Goal: Information Seeking & Learning: Learn about a topic

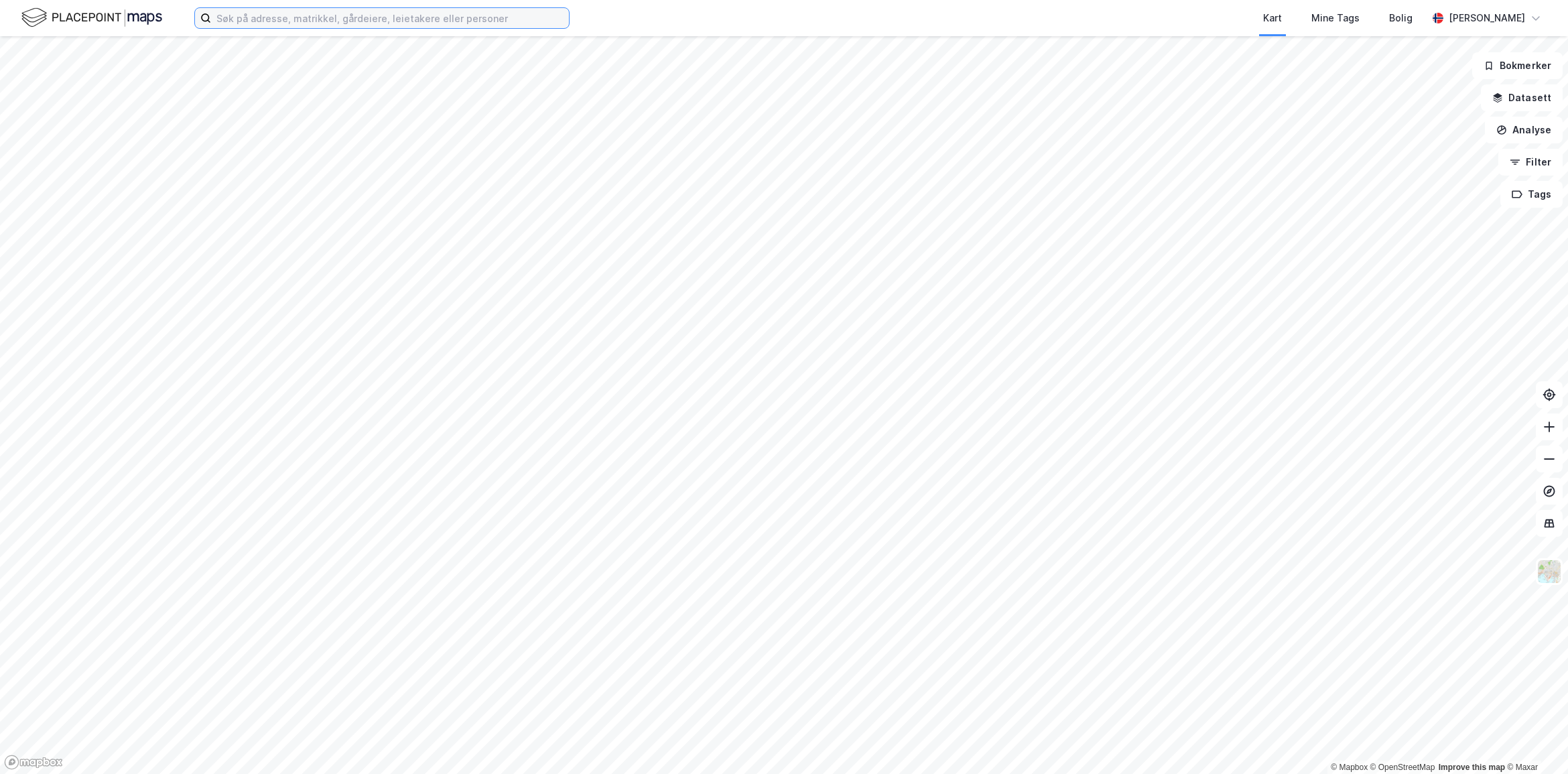
click at [245, 15] on input at bounding box center [390, 18] width 357 height 20
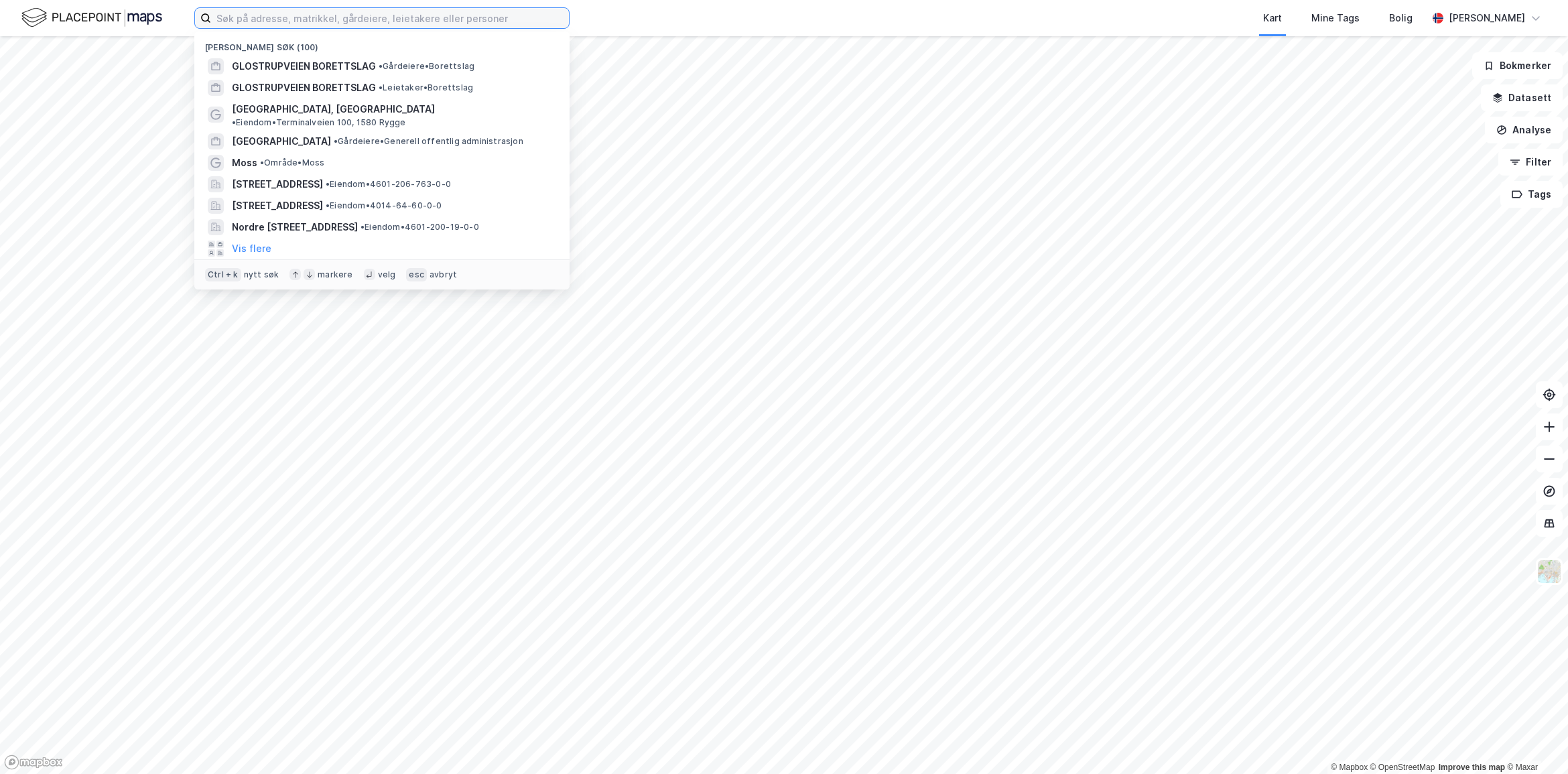
paste input "Strangehagen 18"
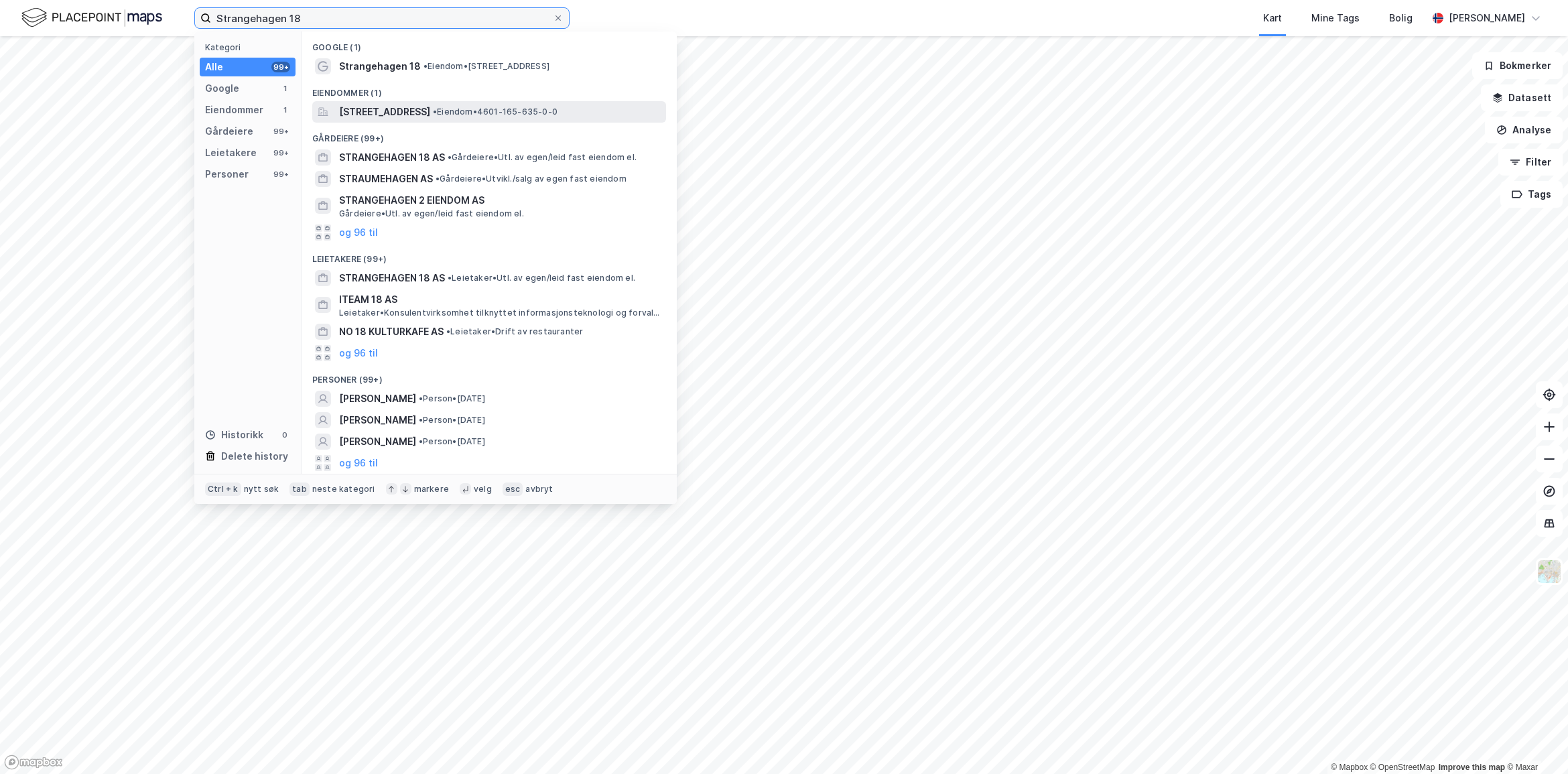
type input "Strangehagen 18"
click at [402, 111] on span "[STREET_ADDRESS]" at bounding box center [384, 111] width 91 height 16
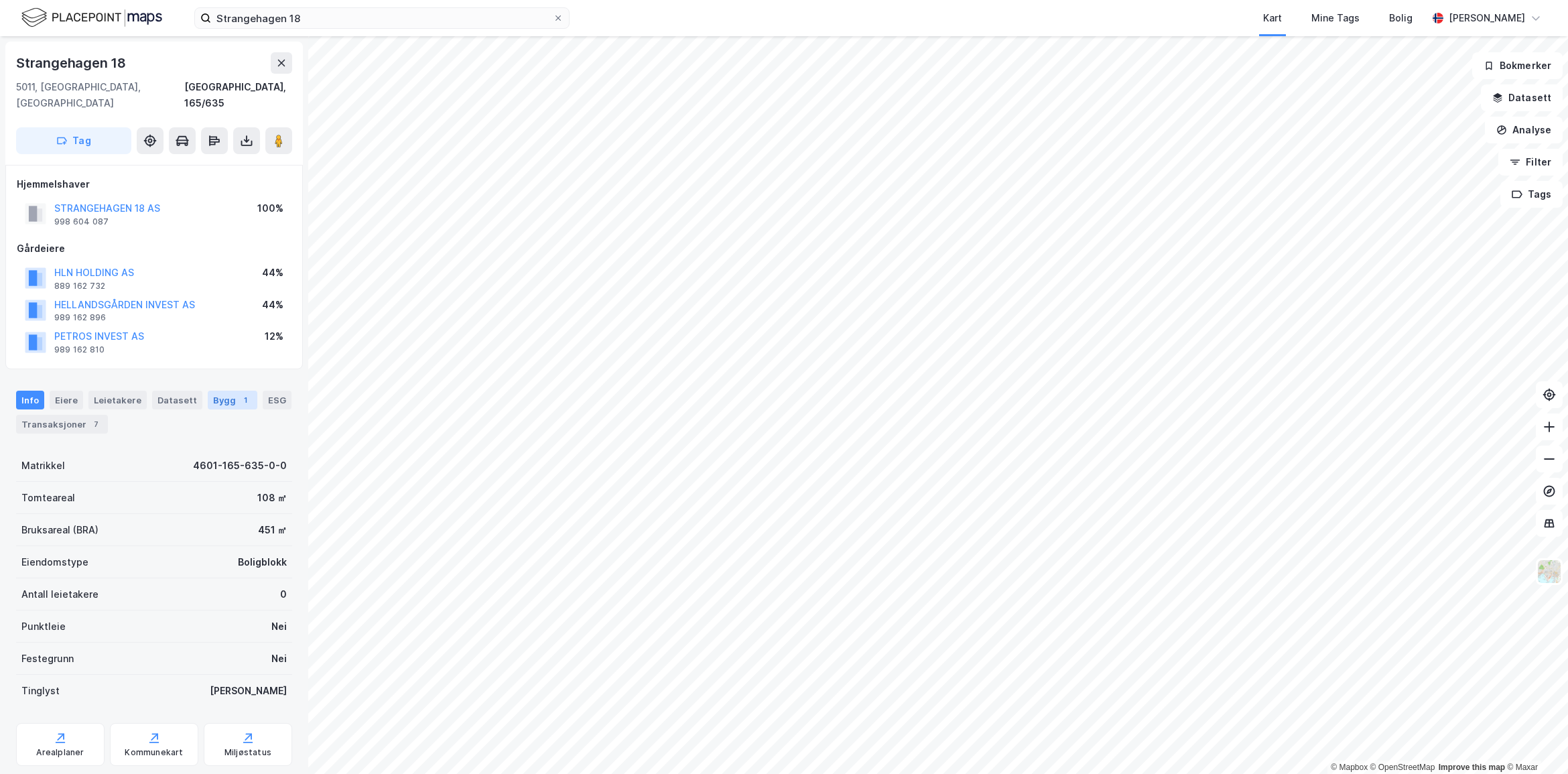
click at [215, 390] on div "Bygg 1" at bounding box center [233, 399] width 50 height 19
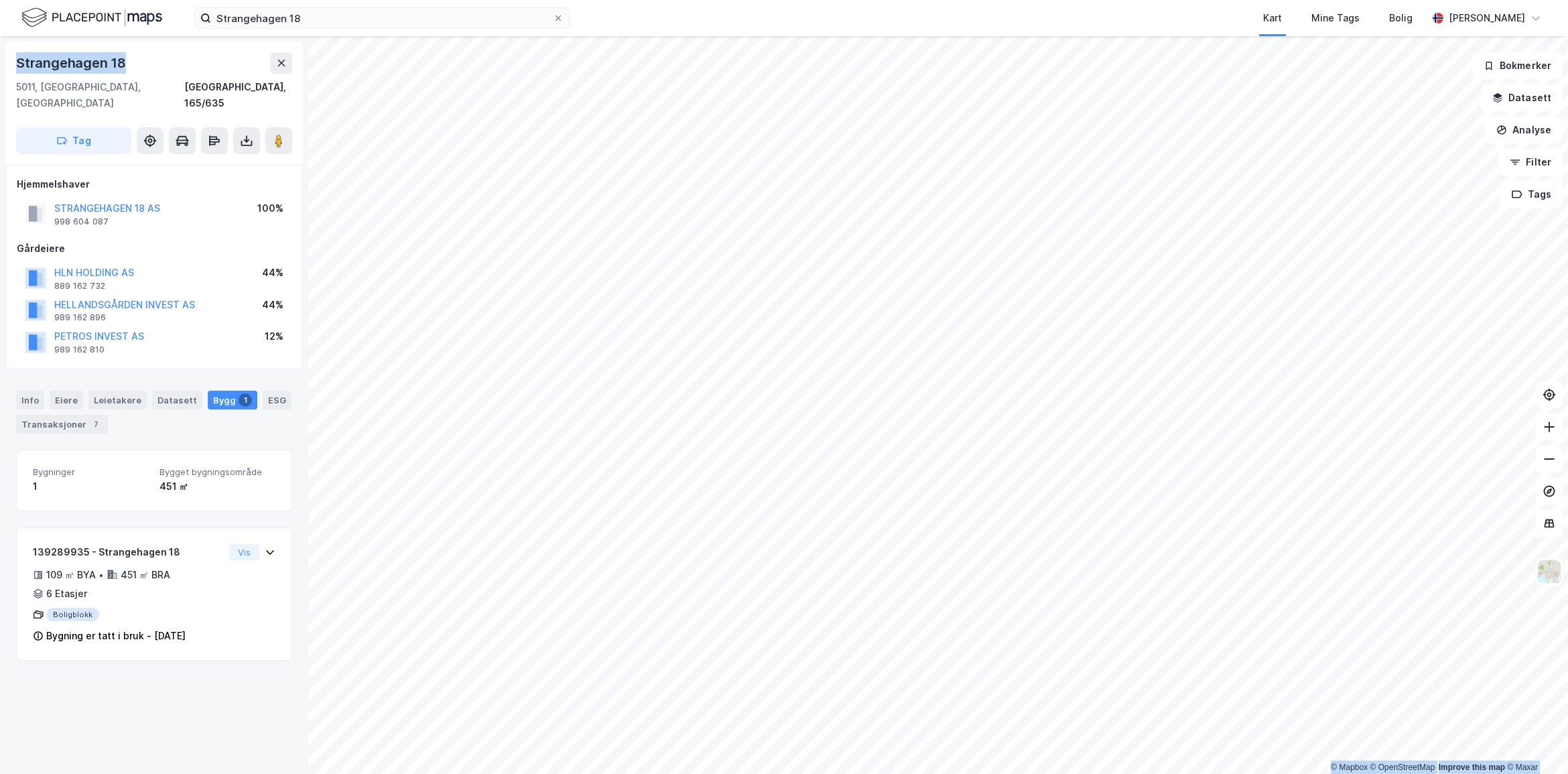
drag, startPoint x: 135, startPoint y: 65, endPoint x: -3, endPoint y: 62, distance: 138.0
click at [0, 62] on html "Strangehagen 18 Kart Mine Tags Bolig Astrid Napastaa © Mapbox © OpenStreetMap I…" at bounding box center [784, 387] width 1568 height 774
copy div "© Mapbox © OpenStreetMap Improve this map © Maxar Strangehagen 18"
click at [128, 67] on div "Strangehagen 18" at bounding box center [154, 63] width 276 height 21
drag, startPoint x: 128, startPoint y: 67, endPoint x: 28, endPoint y: 67, distance: 100.0
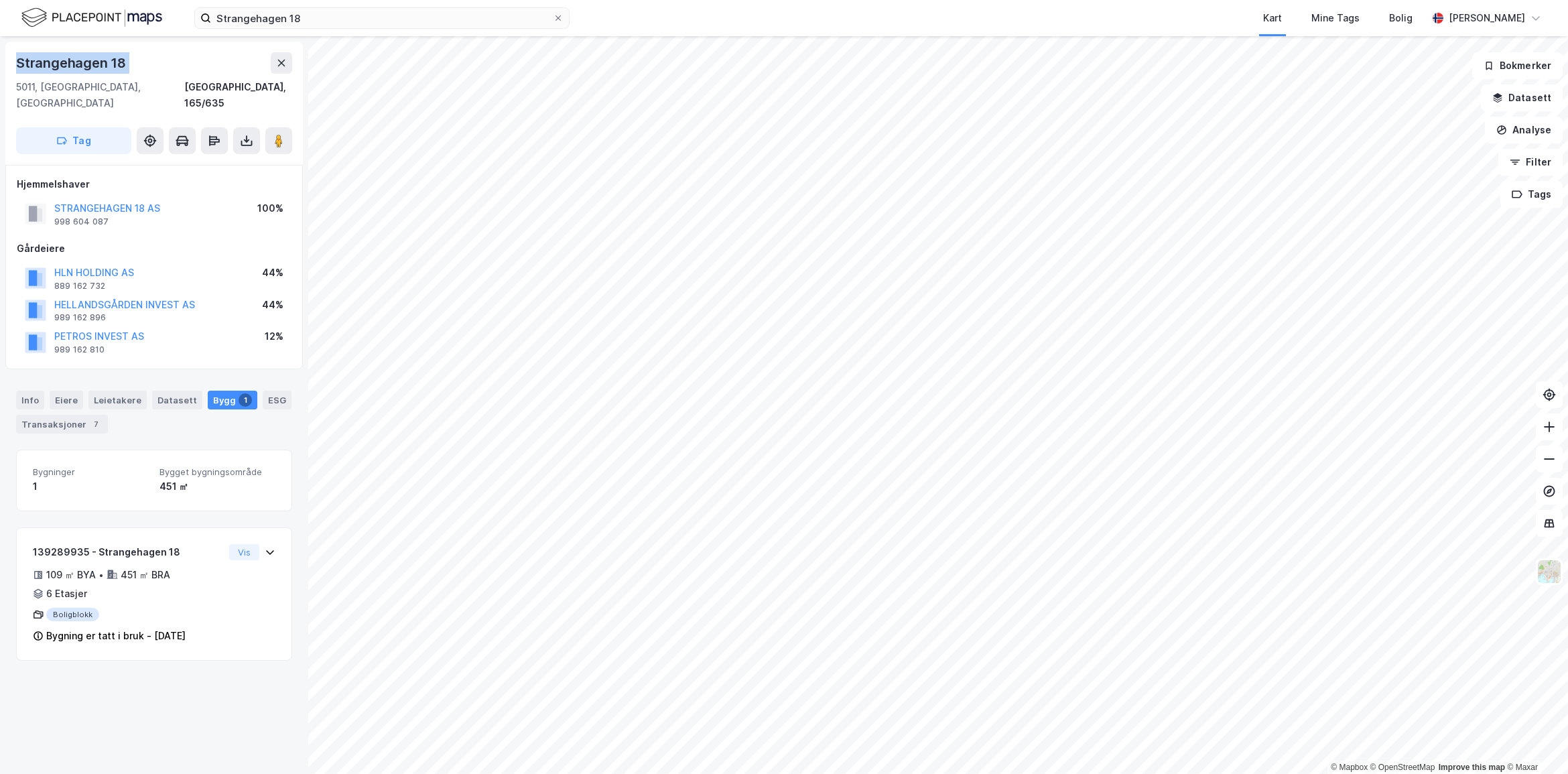
click at [28, 67] on div "Strangehagen 18" at bounding box center [154, 63] width 276 height 21
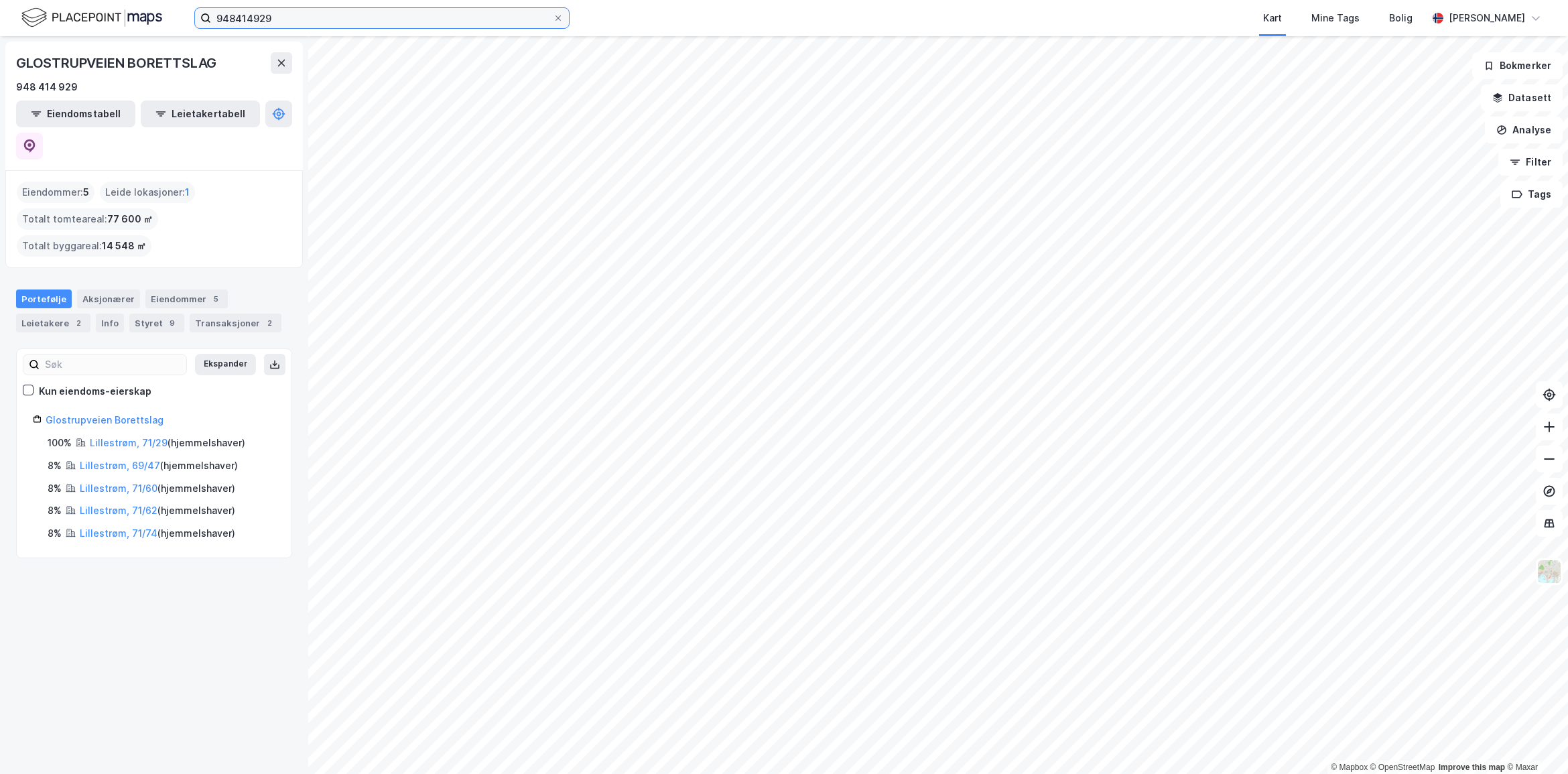
click at [302, 19] on input "948414929" at bounding box center [382, 18] width 342 height 20
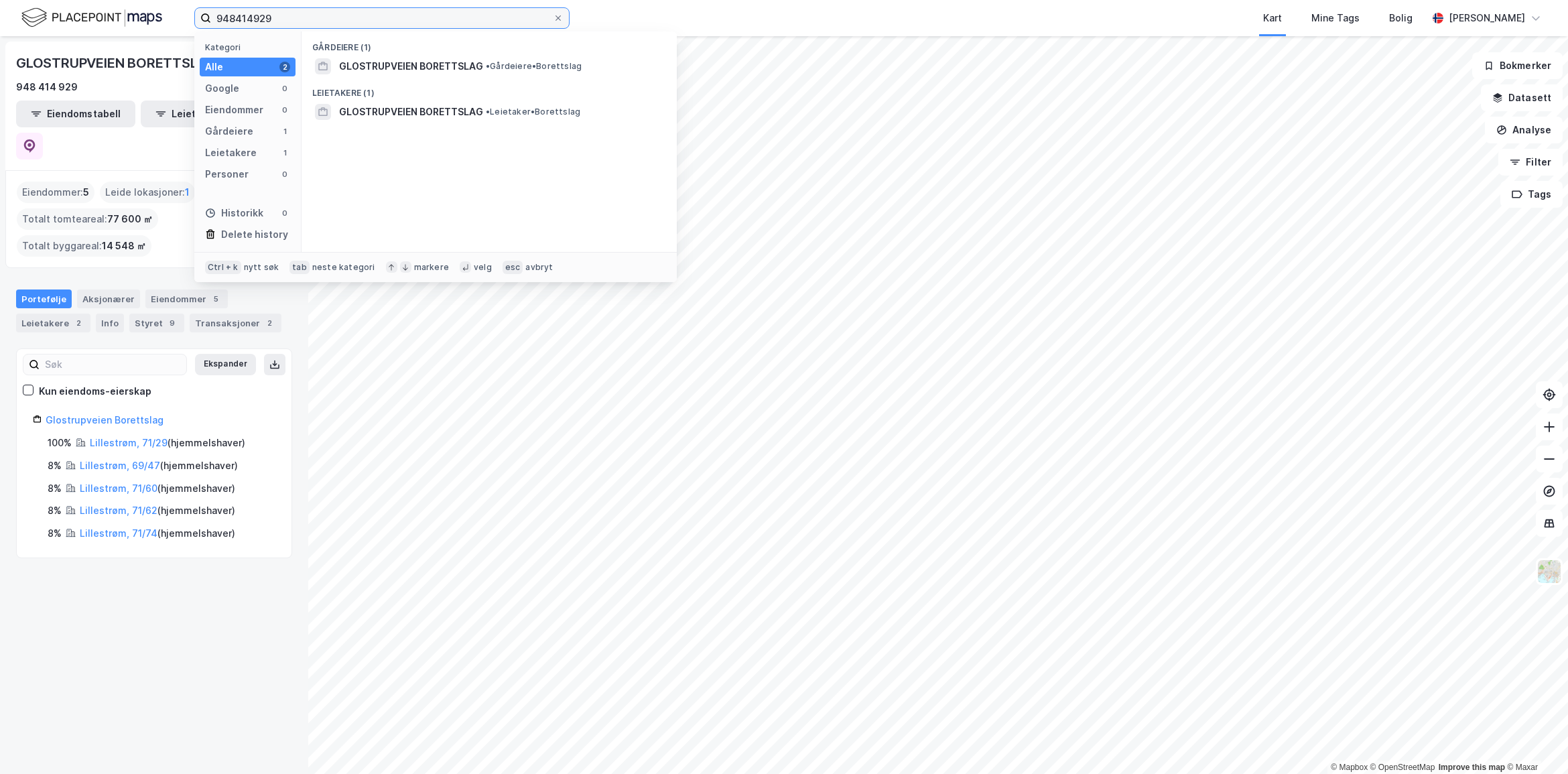
drag, startPoint x: 307, startPoint y: 20, endPoint x: 64, endPoint y: 26, distance: 243.1
click at [64, 26] on div "948414929 Kategori Alle 2 Google 0 Eiendommer 0 Gårdeiere 1 Leietakere 1 Person…" at bounding box center [784, 18] width 1568 height 36
paste input "Strangehagen 18"
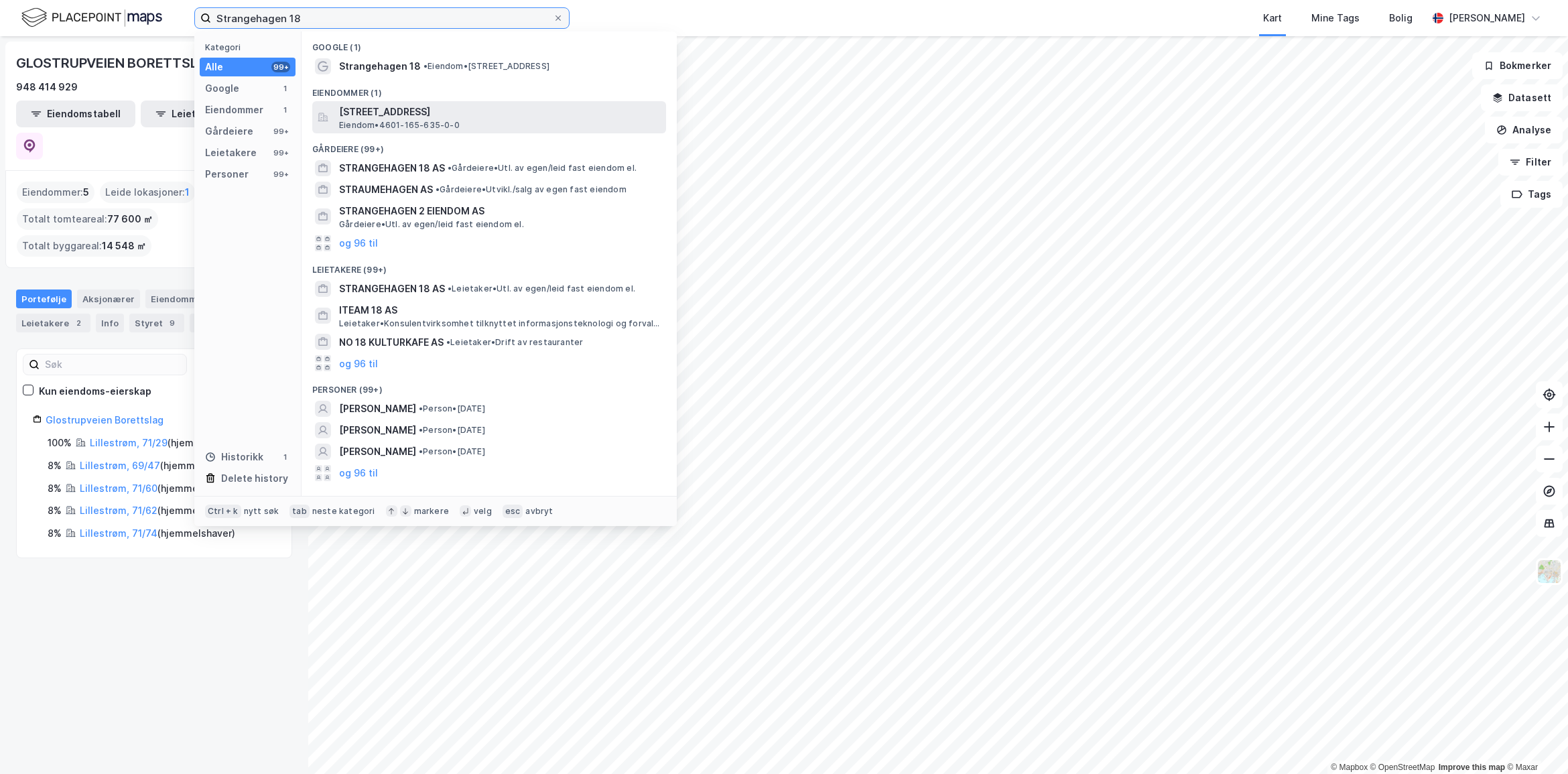
type input "Strangehagen 18"
click at [468, 112] on span "[STREET_ADDRESS]" at bounding box center [499, 111] width 321 height 16
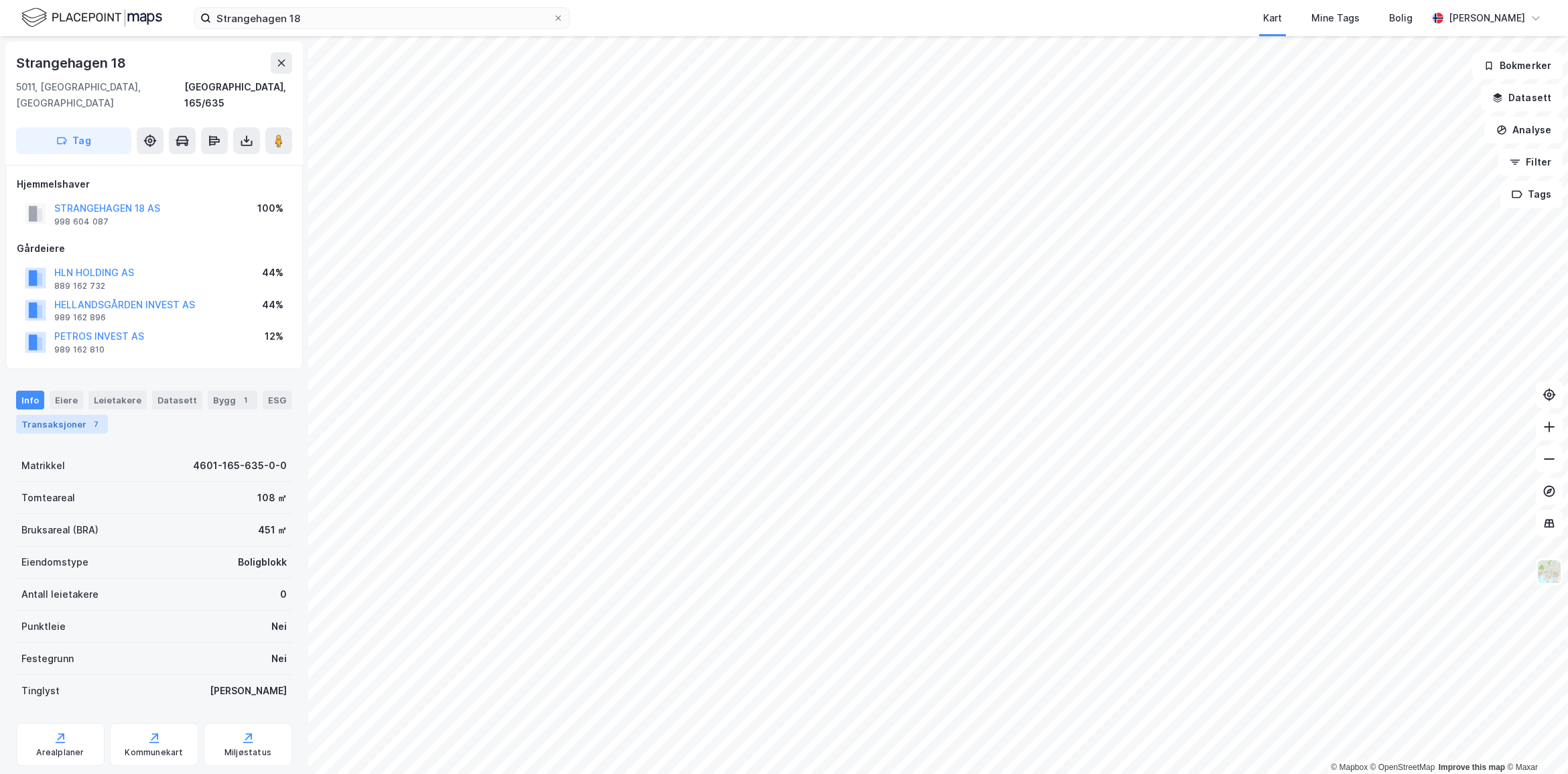
click at [108, 415] on div "Transaksjoner 7" at bounding box center [62, 424] width 92 height 19
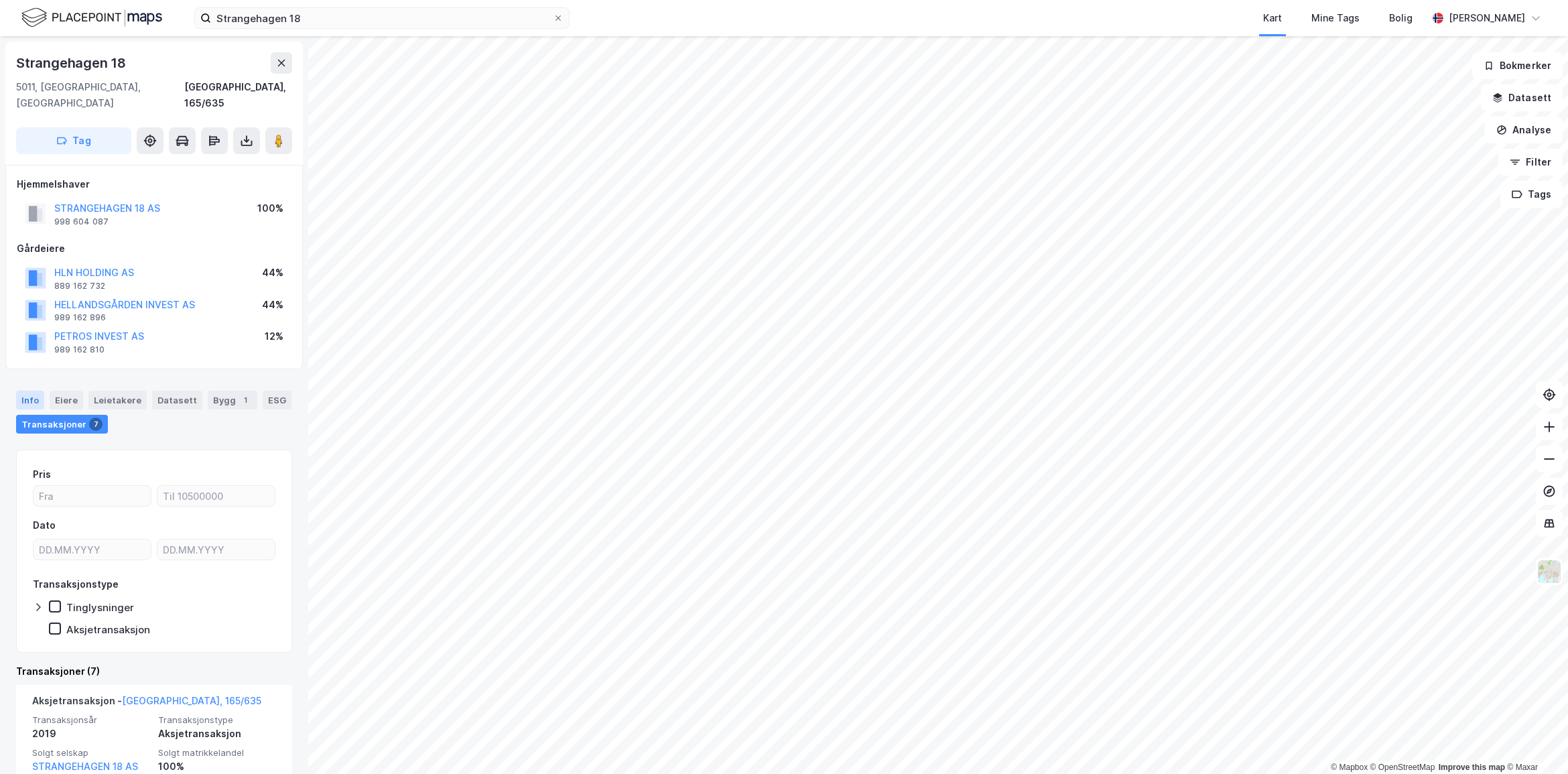
click at [35, 390] on div "Info" at bounding box center [30, 399] width 28 height 19
